Goal: Task Accomplishment & Management: Manage account settings

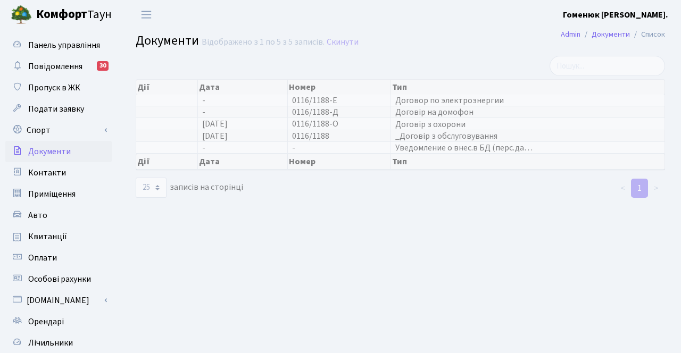
select select "25"
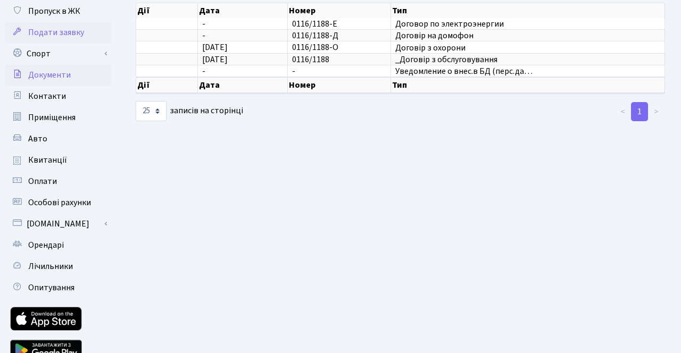
scroll to position [102, 0]
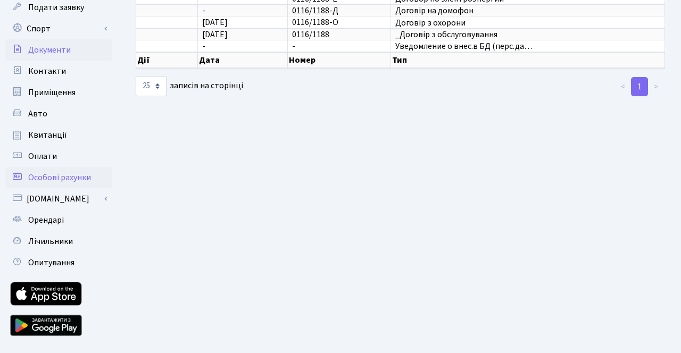
click at [65, 182] on span "Особові рахунки" at bounding box center [59, 178] width 63 height 12
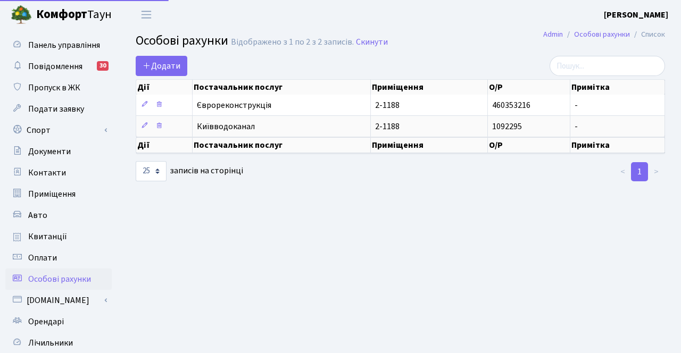
select select "25"
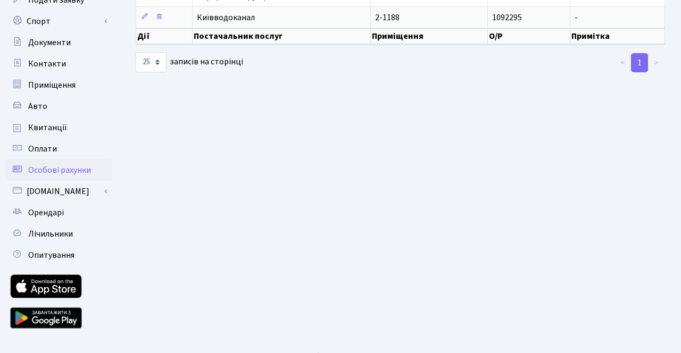
scroll to position [126, 0]
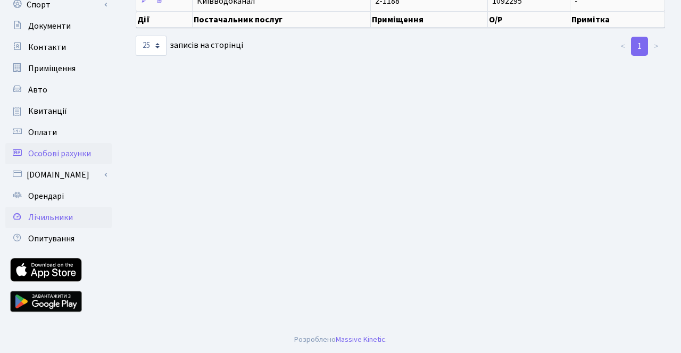
click at [60, 218] on span "Лічильники" at bounding box center [50, 218] width 45 height 12
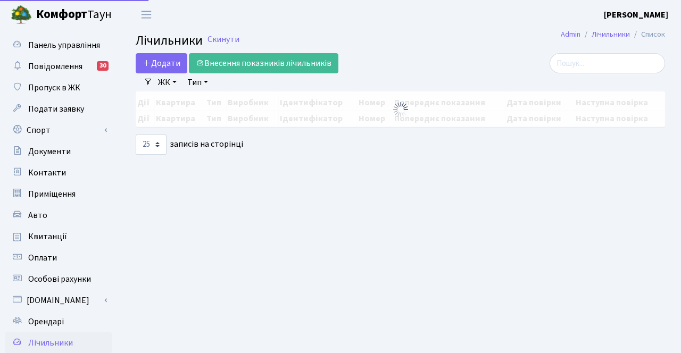
select select "25"
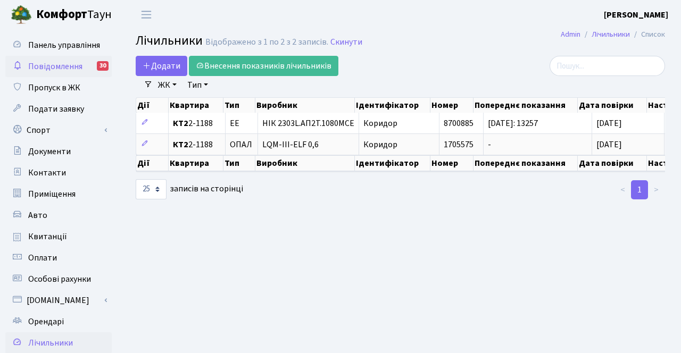
click at [75, 65] on span "Повідомлення" at bounding box center [55, 67] width 54 height 12
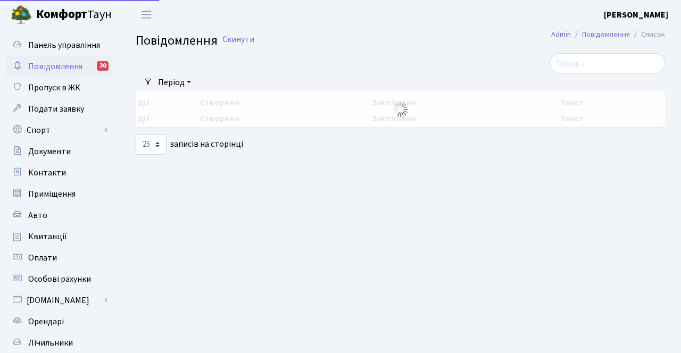
select select "25"
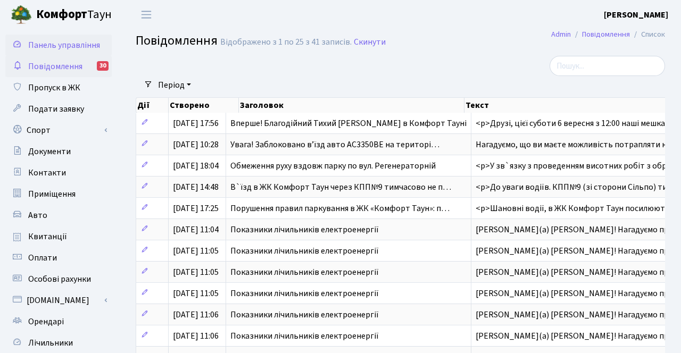
click at [78, 49] on span "Панель управління" at bounding box center [64, 45] width 72 height 12
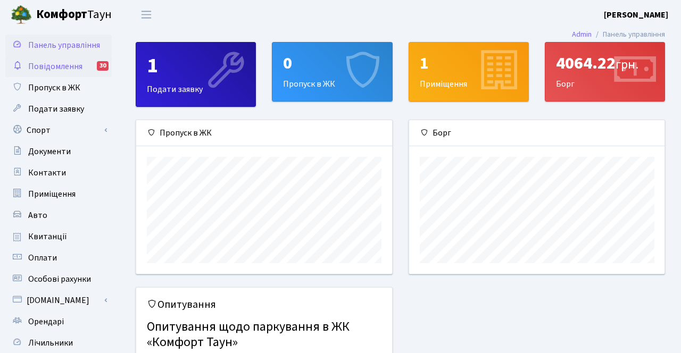
scroll to position [154, 256]
click at [76, 65] on span "Повідомлення" at bounding box center [55, 67] width 54 height 12
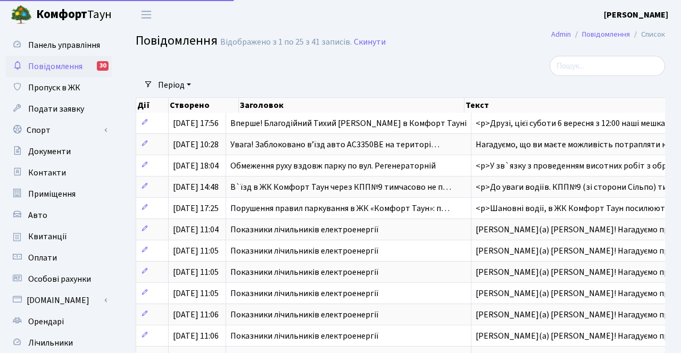
select select "25"
click at [71, 109] on span "Подати заявку" at bounding box center [56, 109] width 56 height 12
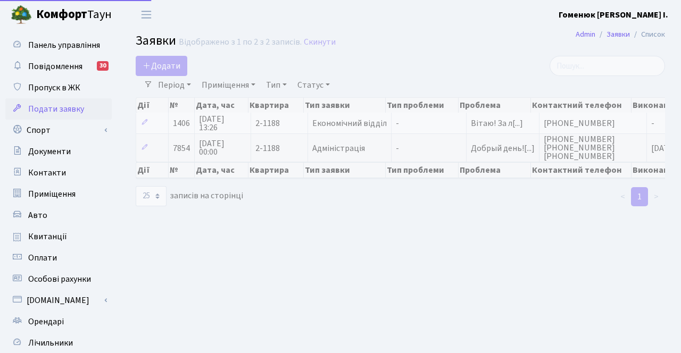
select select "25"
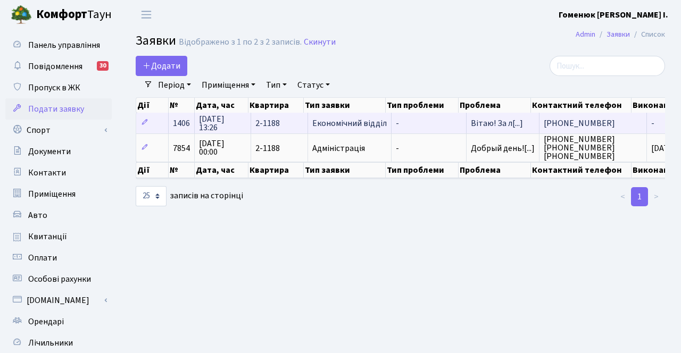
click at [396, 123] on span "-" at bounding box center [429, 123] width 66 height 9
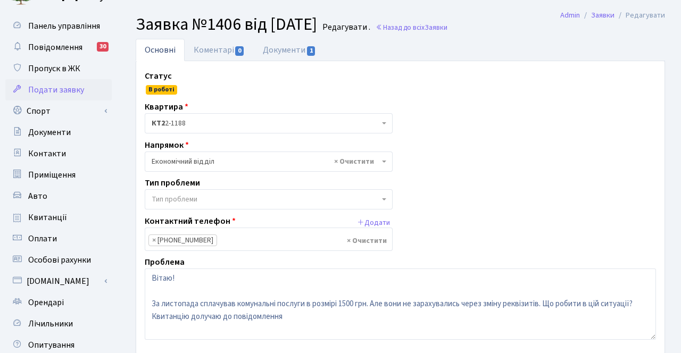
scroll to position [14, 0]
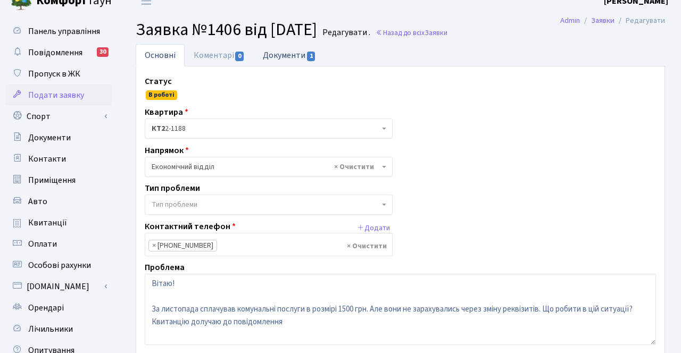
click at [301, 58] on link "Документи 1" at bounding box center [289, 55] width 71 height 22
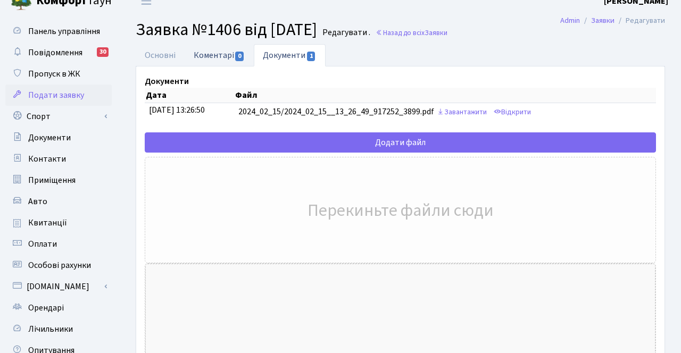
click at [205, 61] on link "Коментарі 0" at bounding box center [219, 55] width 69 height 22
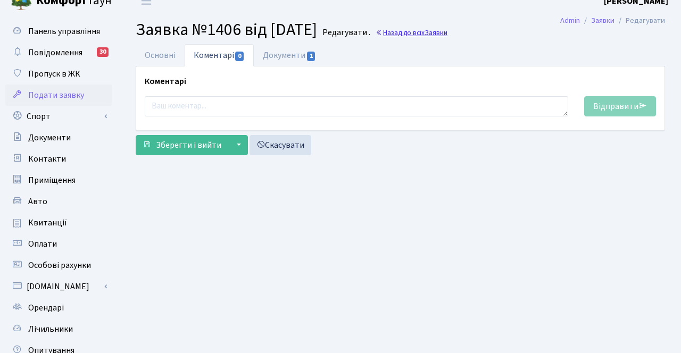
click at [448, 35] on link "Назад до всіх Заявки" at bounding box center [412, 33] width 72 height 10
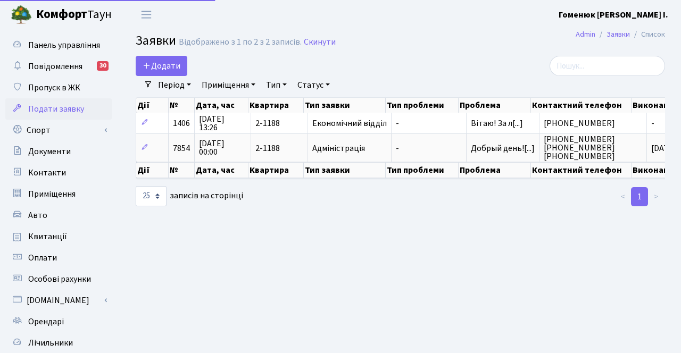
select select "25"
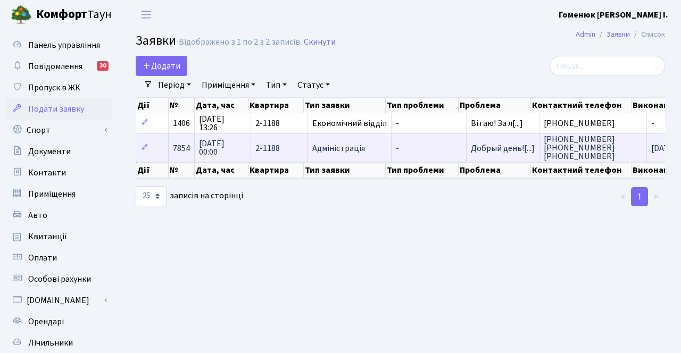
click at [368, 152] on span "Адміністрація" at bounding box center [349, 148] width 75 height 9
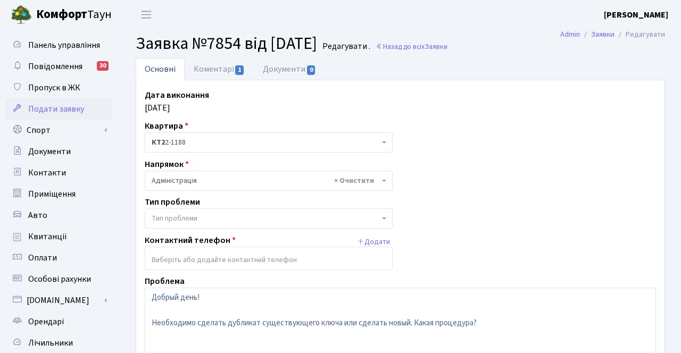
scroll to position [3, 0]
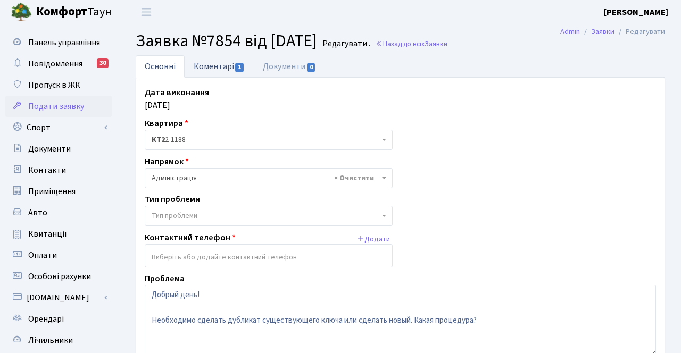
click at [213, 69] on link "Коментарі 1" at bounding box center [219, 66] width 69 height 22
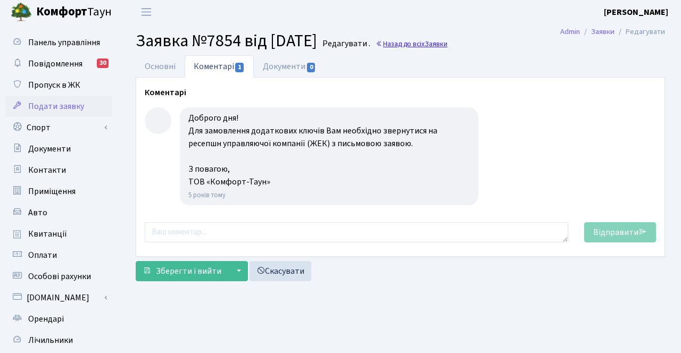
click at [430, 41] on link "Назад до всіх Заявки" at bounding box center [412, 44] width 72 height 10
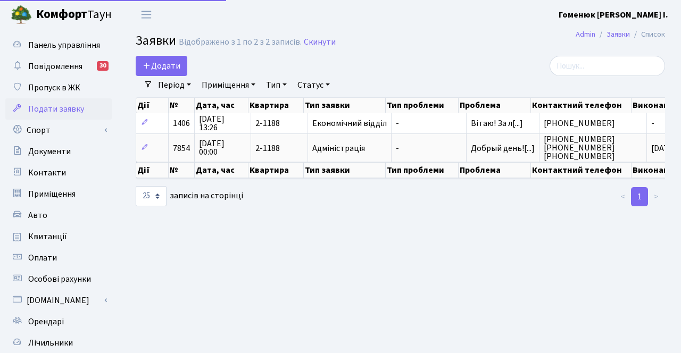
select select "25"
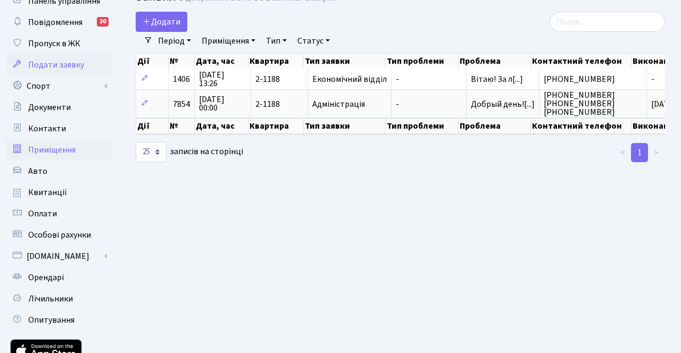
scroll to position [46, 0]
